Goal: Navigation & Orientation: Find specific page/section

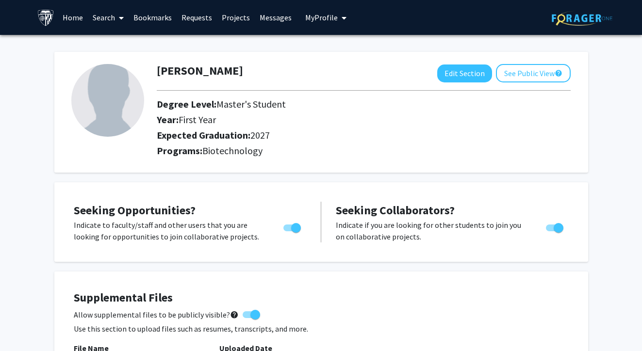
scroll to position [277, 0]
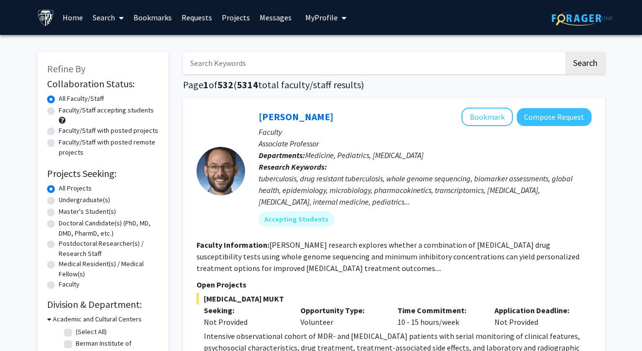
click at [282, 17] on link "Messages" at bounding box center [276, 17] width 42 height 34
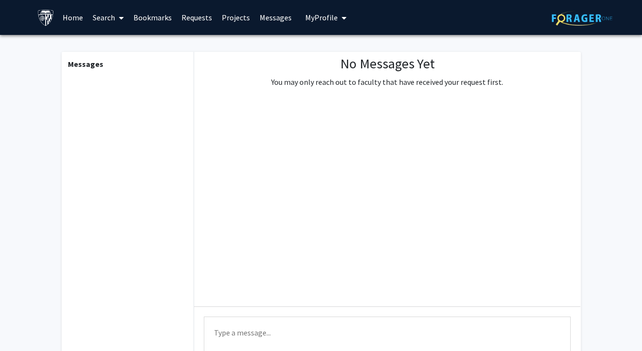
click at [198, 17] on link "Requests" at bounding box center [197, 17] width 40 height 34
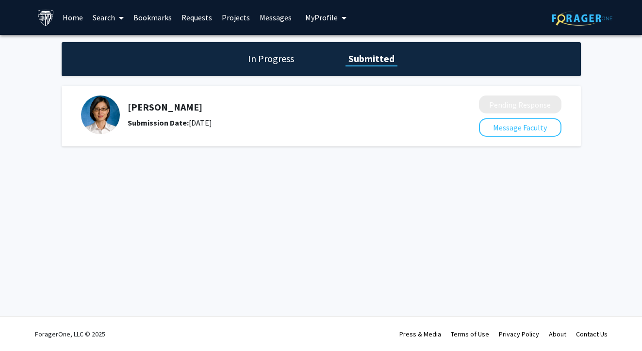
click at [72, 24] on link "Home" at bounding box center [73, 17] width 30 height 34
